Goal: Find specific page/section: Find specific page/section

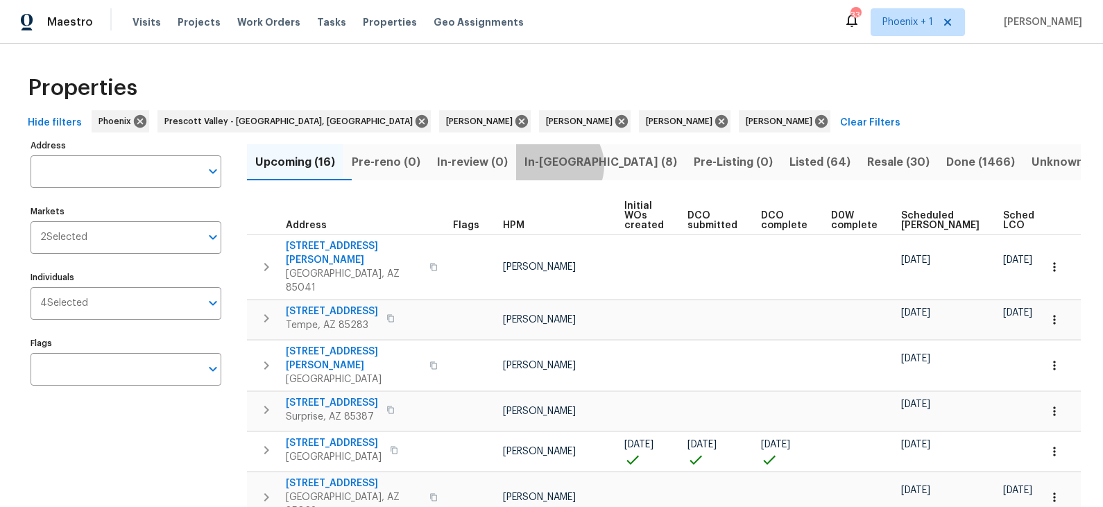
click at [576, 165] on span "In-reno (8)" at bounding box center [600, 162] width 153 height 19
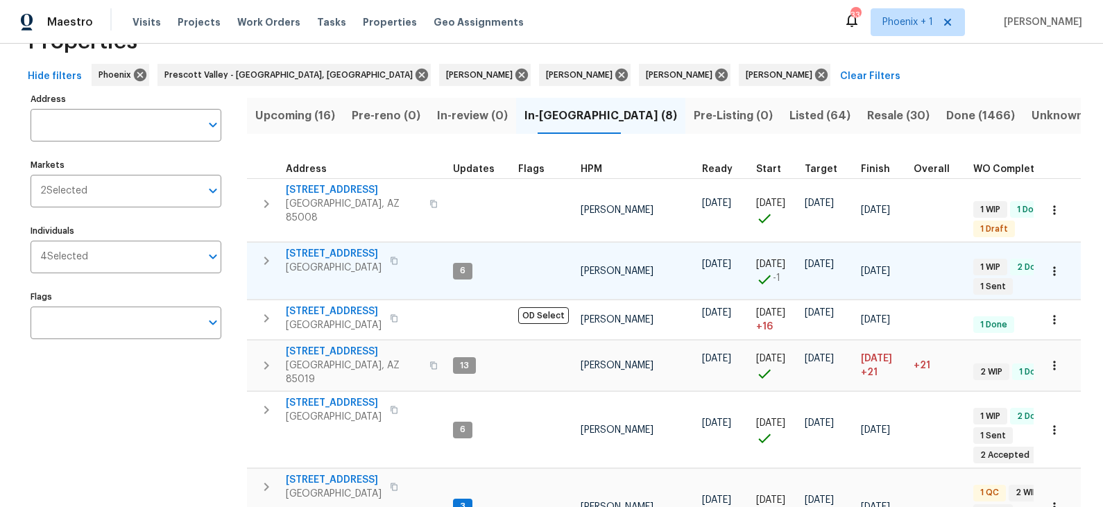
scroll to position [49, 0]
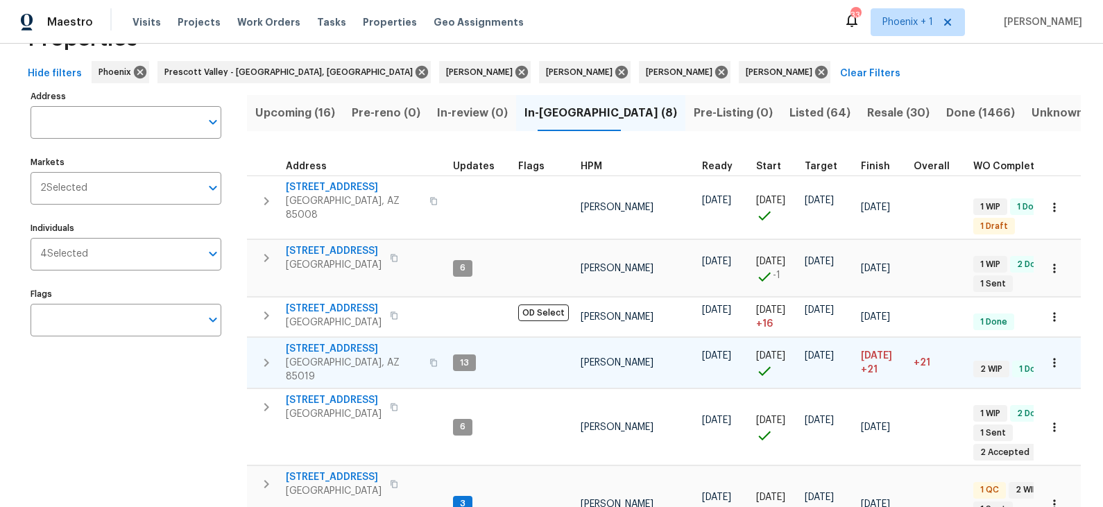
click at [334, 342] on span "3618 W Rancho Dr" at bounding box center [353, 349] width 135 height 14
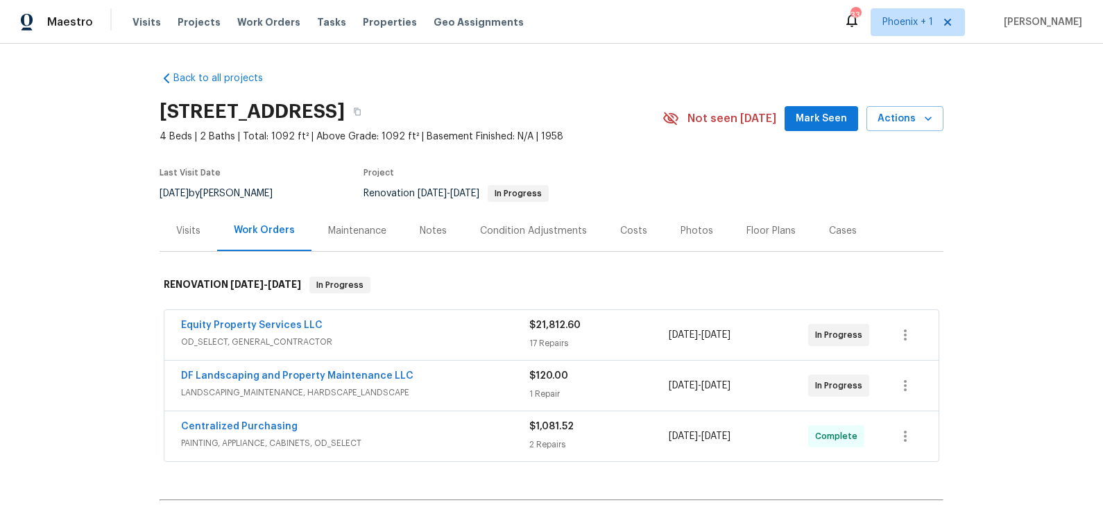
click at [630, 230] on div "Costs" at bounding box center [633, 231] width 27 height 14
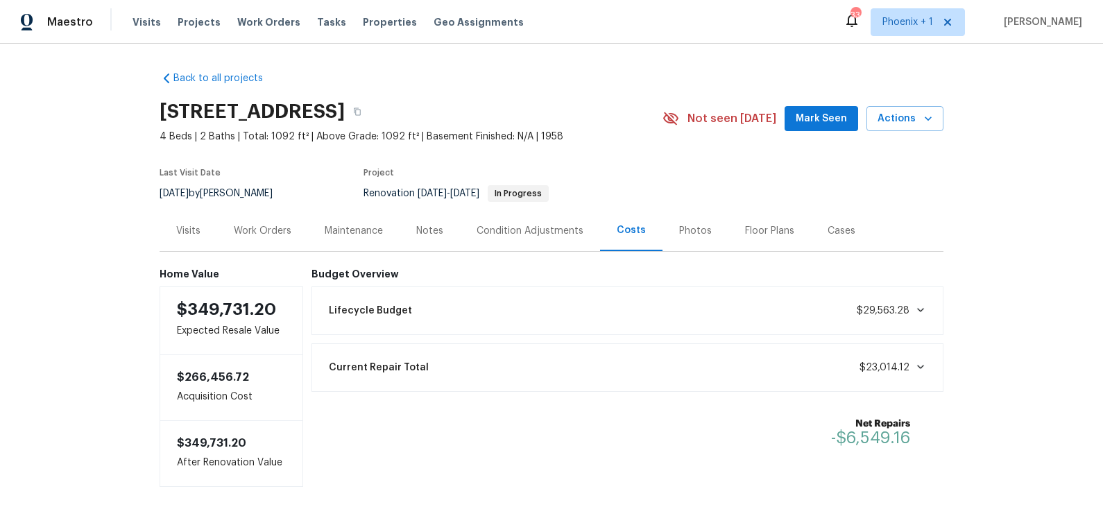
click at [253, 228] on div "Work Orders" at bounding box center [263, 231] width 58 height 14
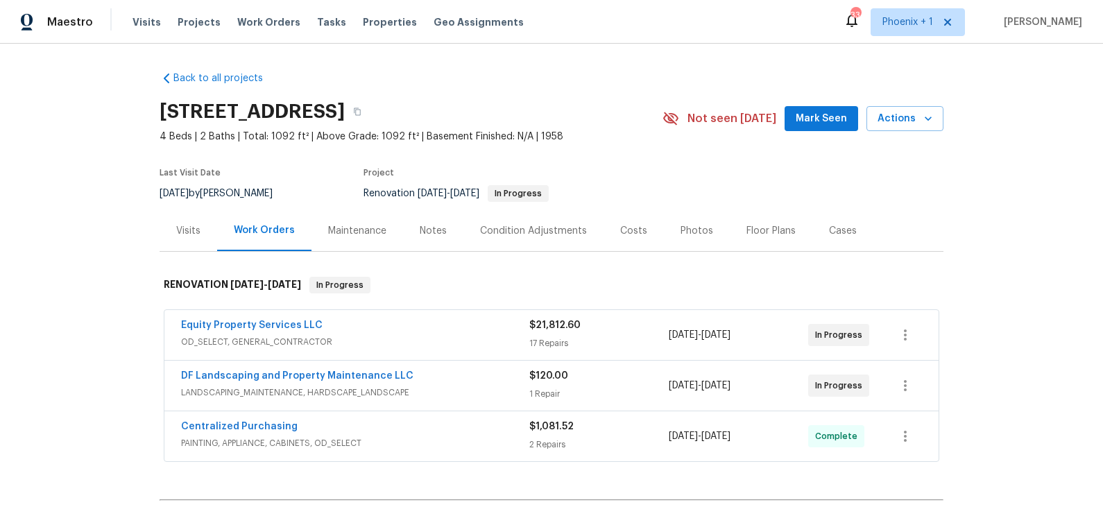
click at [629, 230] on div "Costs" at bounding box center [633, 231] width 27 height 14
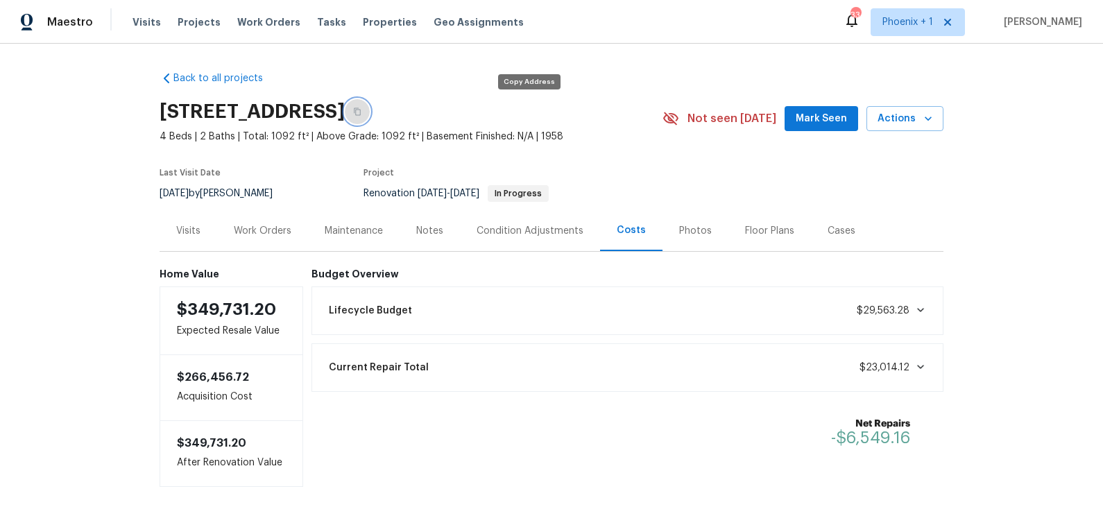
click at [361, 112] on icon "button" at bounding box center [357, 112] width 8 height 8
